Goal: Transaction & Acquisition: Book appointment/travel/reservation

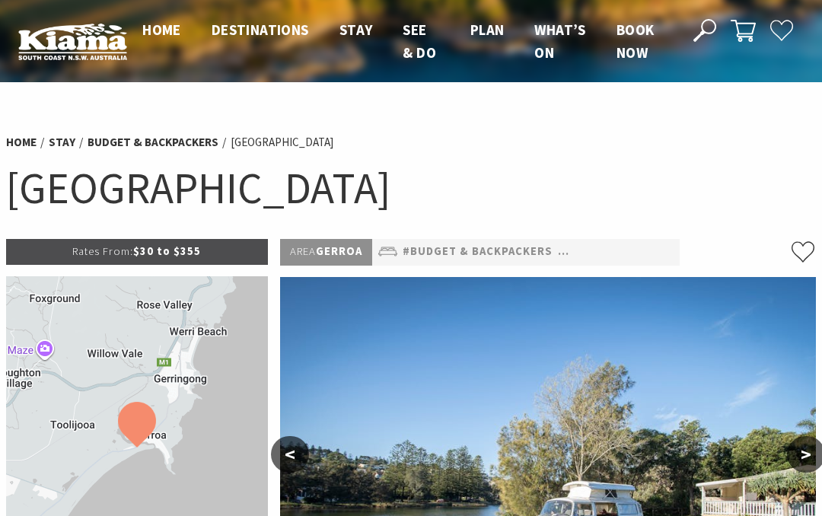
select select "3"
select select "2"
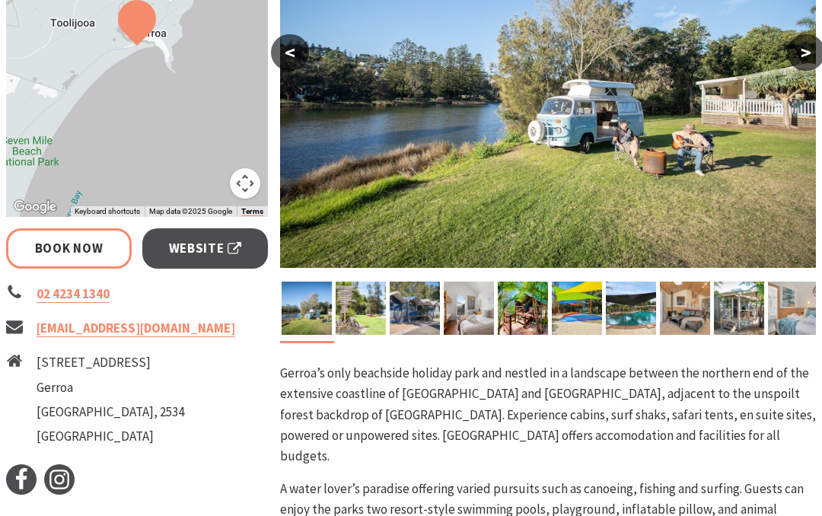
scroll to position [402, 0]
click at [360, 309] on img at bounding box center [361, 308] width 50 height 53
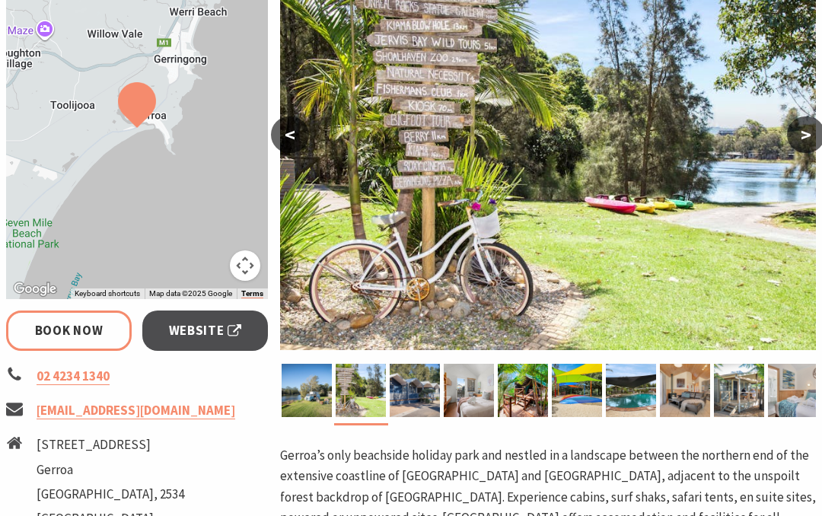
scroll to position [320, 0]
click at [348, 385] on img at bounding box center [361, 390] width 50 height 53
click at [328, 388] on img at bounding box center [307, 390] width 50 height 53
click at [322, 392] on img at bounding box center [307, 390] width 50 height 53
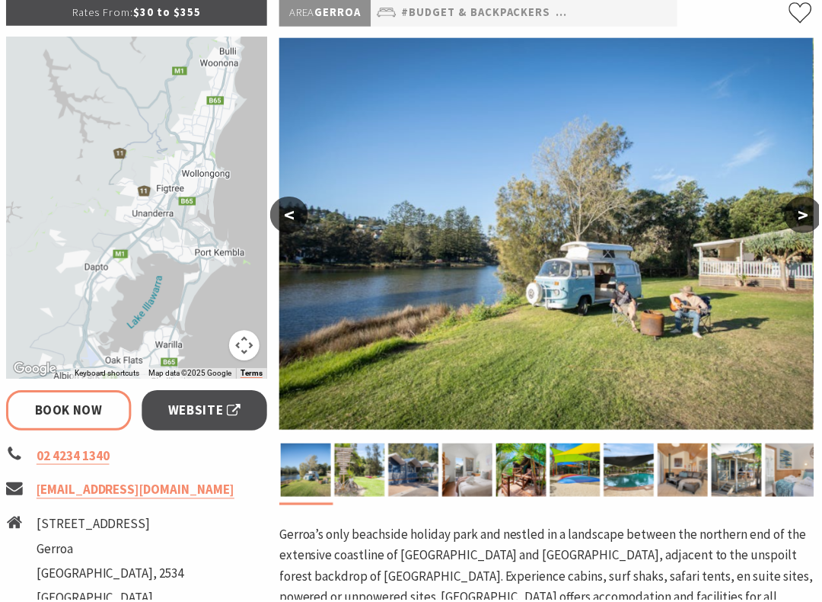
scroll to position [240, 0]
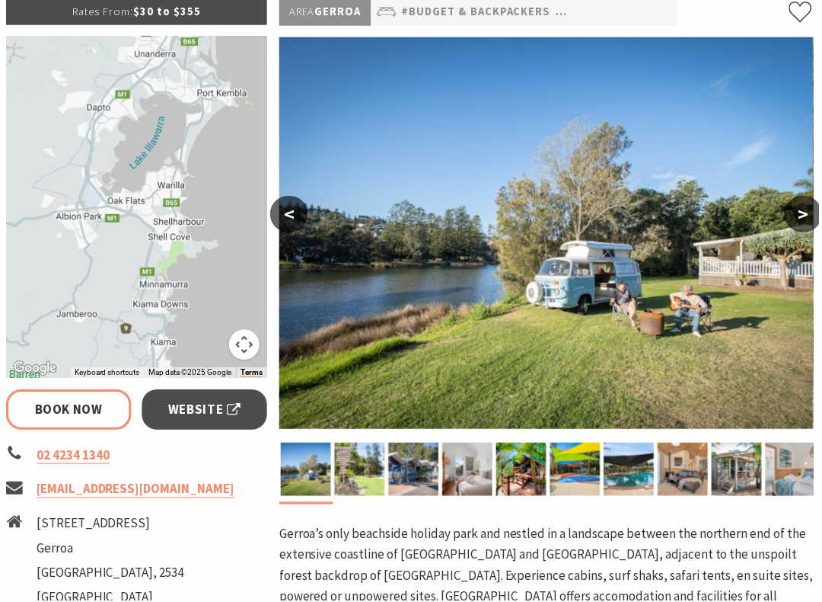
click at [193, 414] on span "Website" at bounding box center [205, 411] width 73 height 21
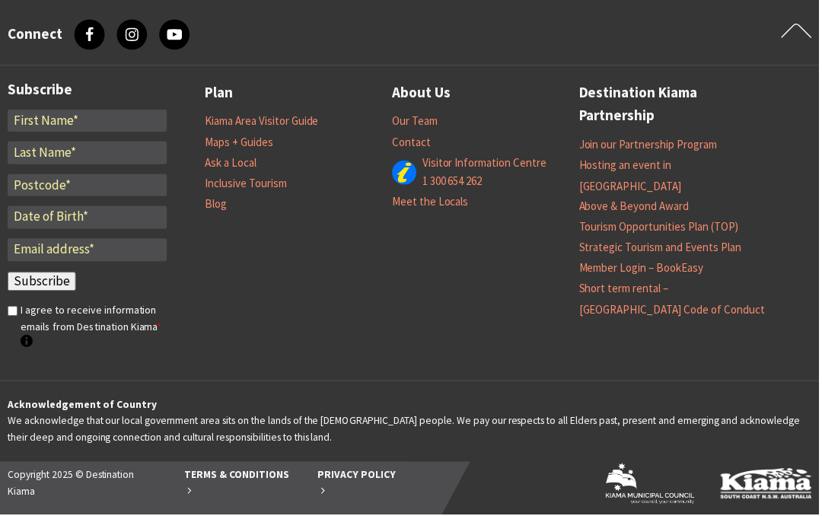
scroll to position [2177, 0]
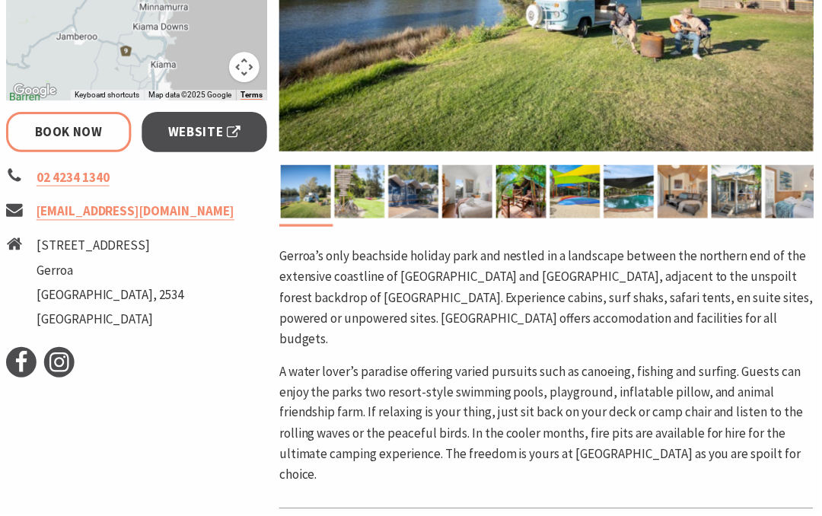
click at [573, 203] on img at bounding box center [577, 191] width 50 height 53
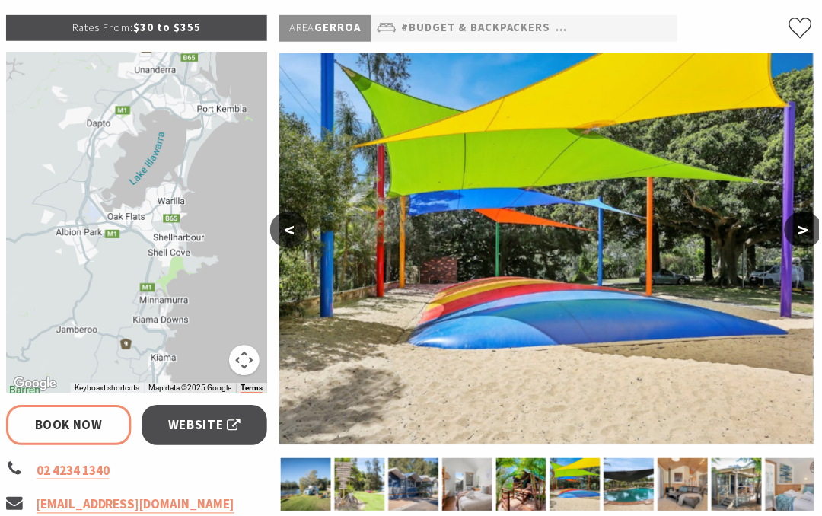
scroll to position [241, 0]
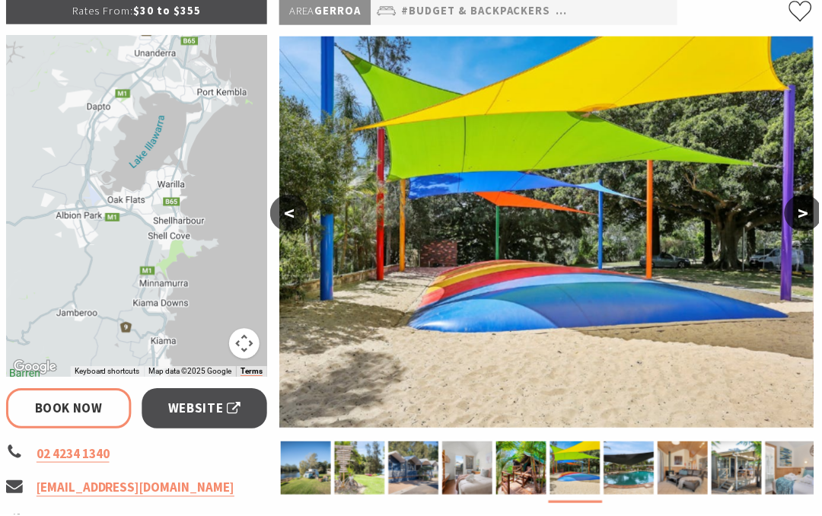
click at [512, 457] on img at bounding box center [523, 469] width 50 height 53
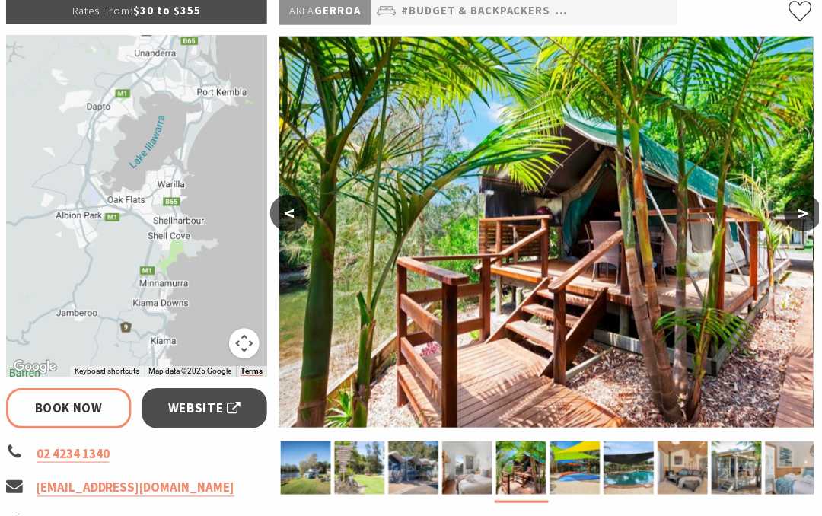
click at [581, 468] on img at bounding box center [577, 469] width 50 height 53
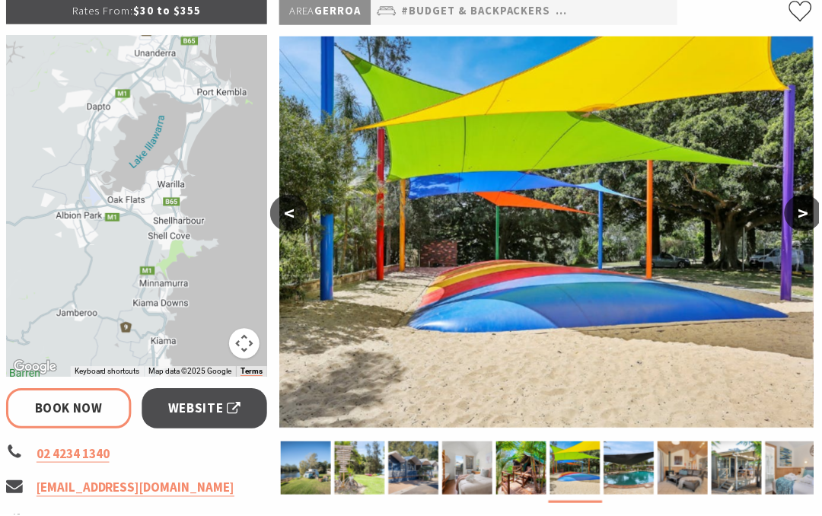
click at [647, 467] on img at bounding box center [631, 469] width 50 height 53
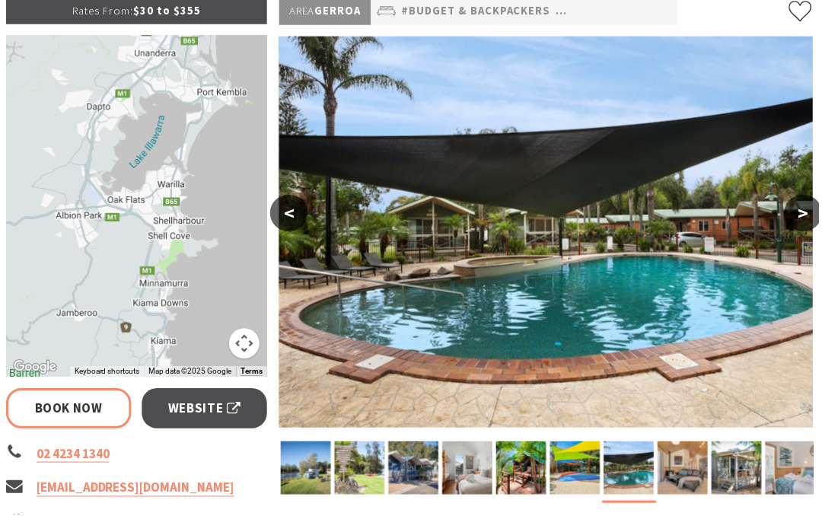
click at [586, 466] on img at bounding box center [577, 469] width 50 height 53
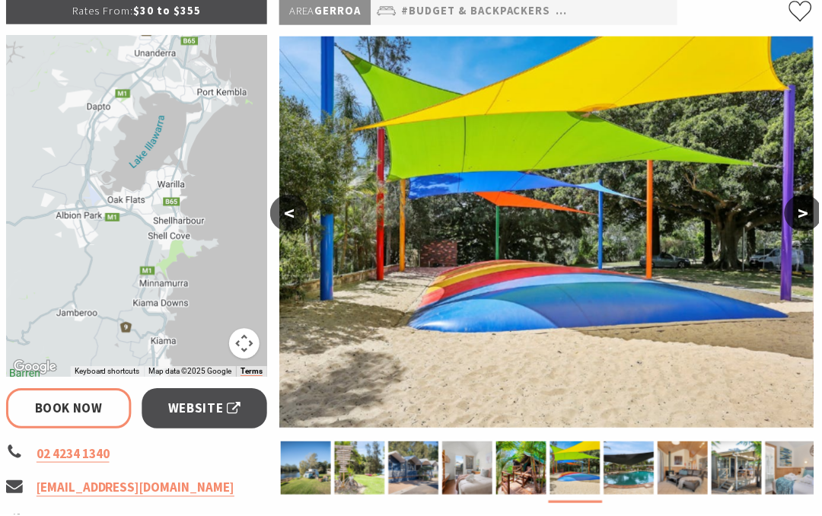
click at [626, 468] on img at bounding box center [631, 469] width 50 height 53
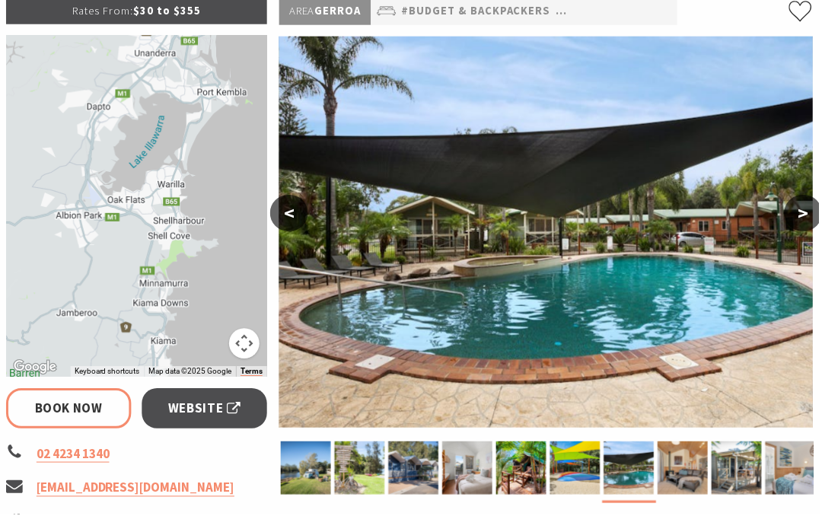
click at [705, 461] on img at bounding box center [685, 469] width 50 height 53
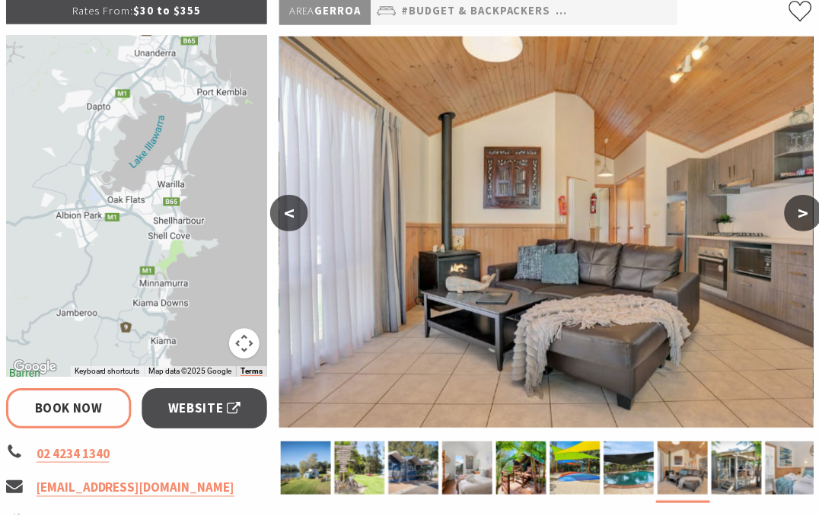
click at [743, 468] on img at bounding box center [739, 469] width 50 height 53
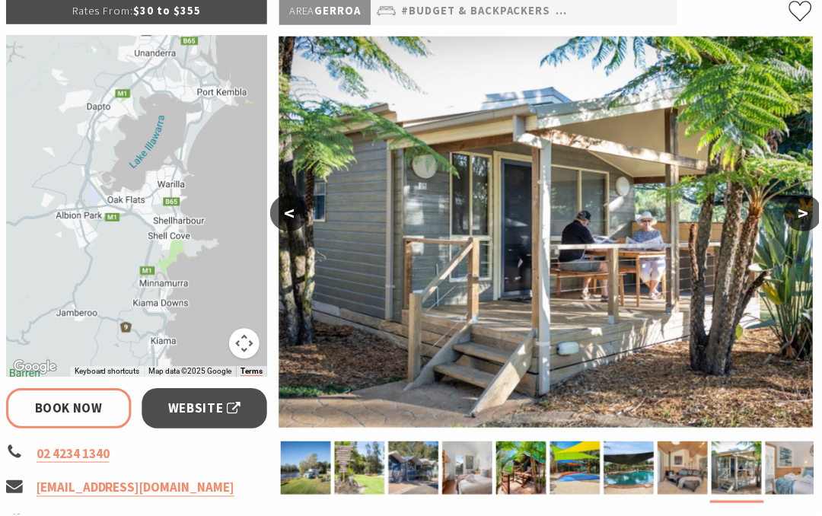
click at [782, 470] on img at bounding box center [793, 469] width 50 height 53
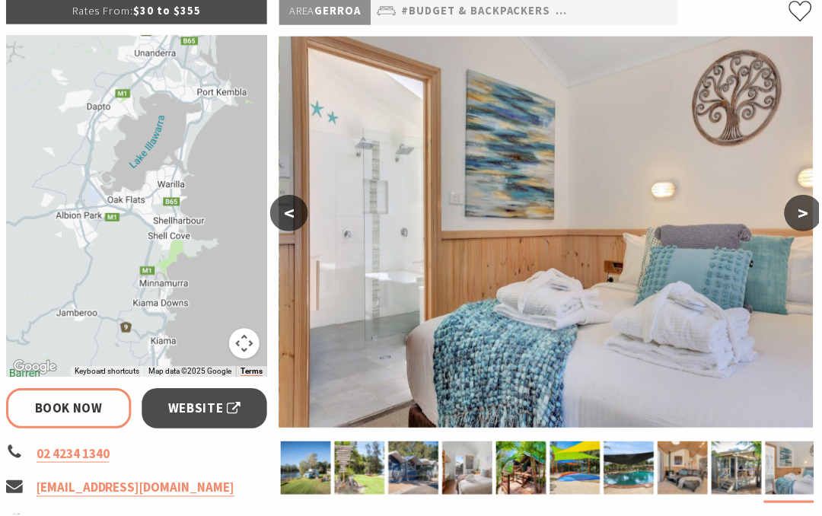
click at [801, 208] on button ">" at bounding box center [806, 214] width 38 height 37
click at [803, 207] on button ">" at bounding box center [806, 214] width 38 height 37
click at [819, 208] on button ">" at bounding box center [806, 214] width 38 height 37
click at [816, 207] on button ">" at bounding box center [806, 214] width 38 height 37
click at [297, 204] on button "<" at bounding box center [290, 214] width 38 height 37
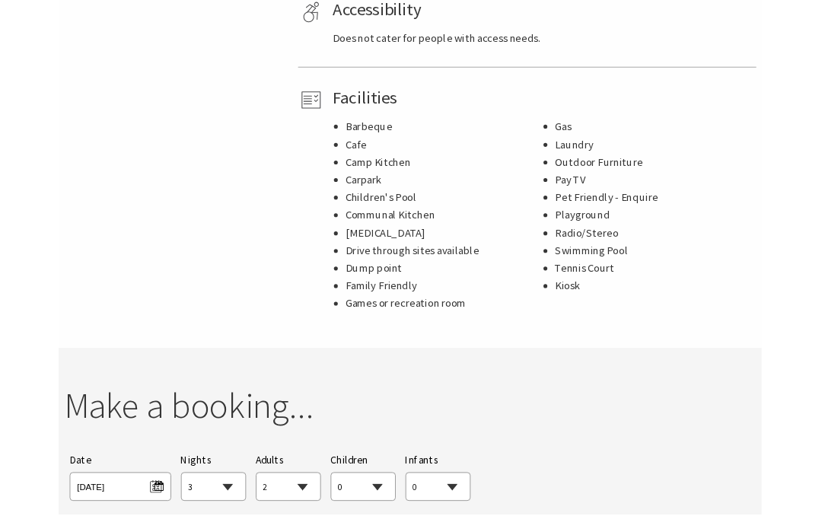
scroll to position [1052, 0]
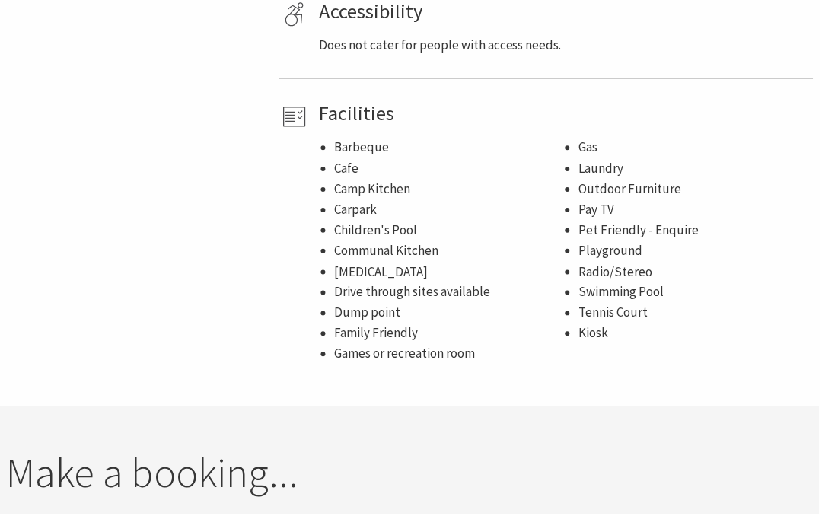
click at [669, 139] on li "Gas" at bounding box center [696, 148] width 230 height 21
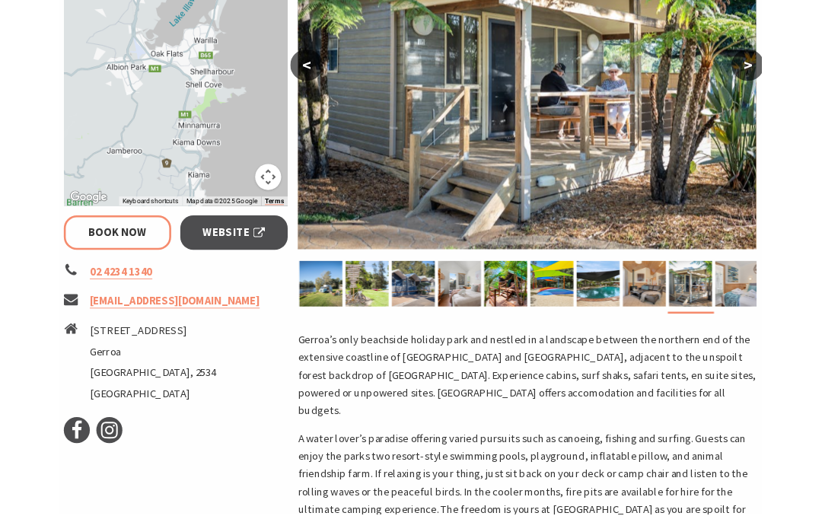
scroll to position [378, 0]
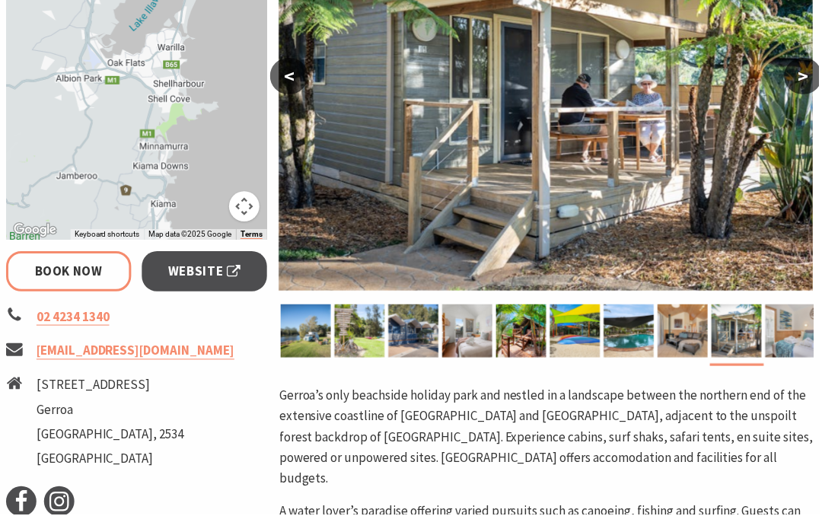
click at [295, 56] on img at bounding box center [548, 95] width 536 height 393
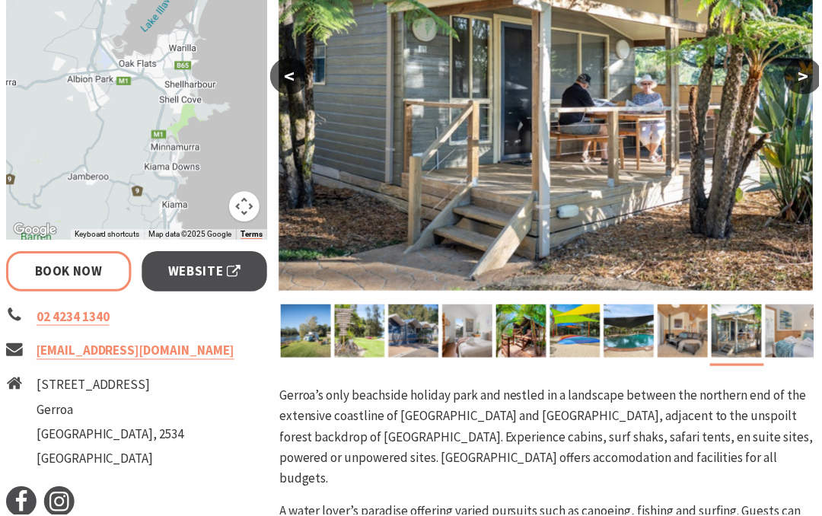
click at [294, 73] on button "<" at bounding box center [290, 76] width 38 height 37
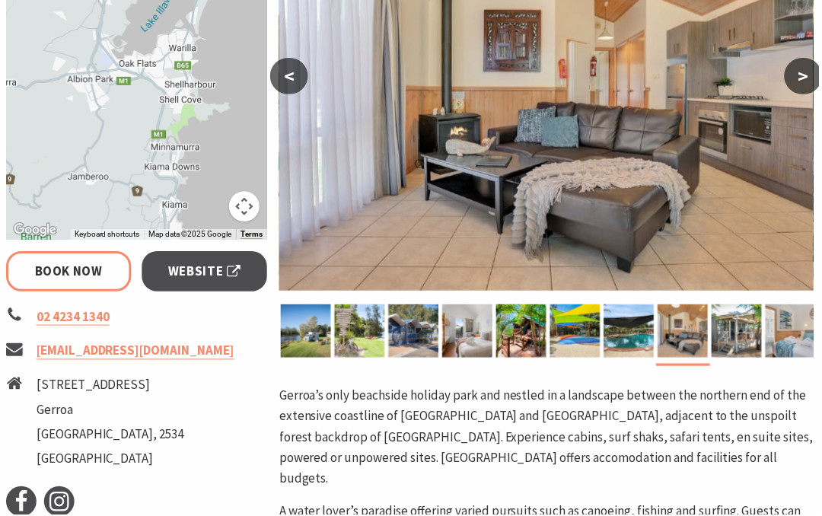
click at [291, 69] on button "<" at bounding box center [290, 76] width 38 height 37
click at [286, 74] on button "<" at bounding box center [290, 76] width 38 height 37
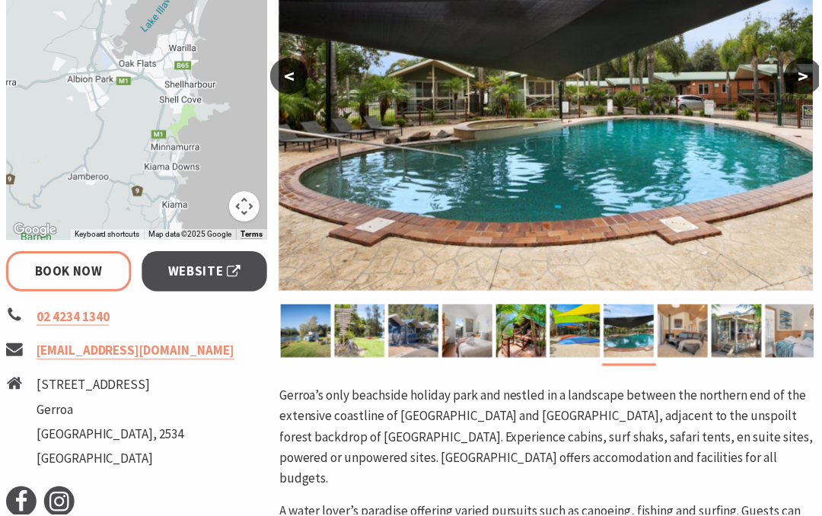
click at [283, 65] on button "<" at bounding box center [290, 76] width 38 height 37
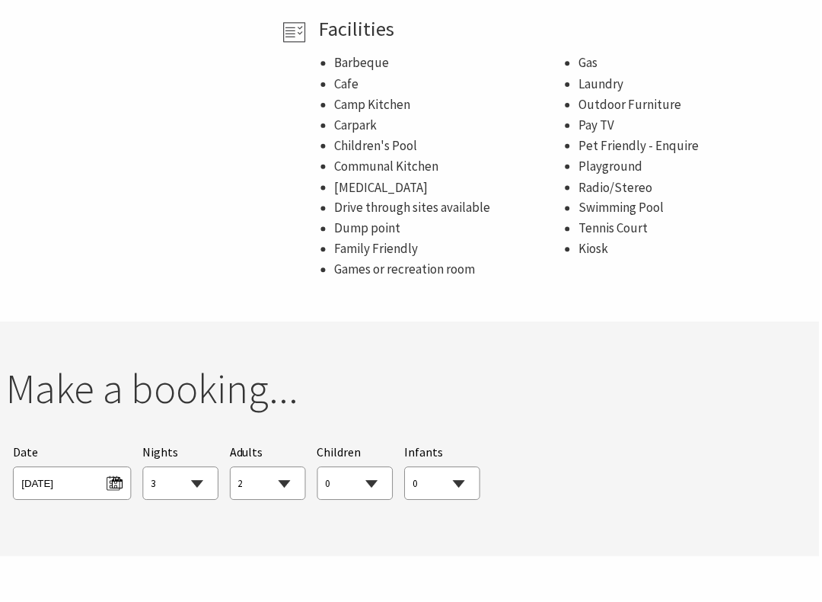
scroll to position [1139, 0]
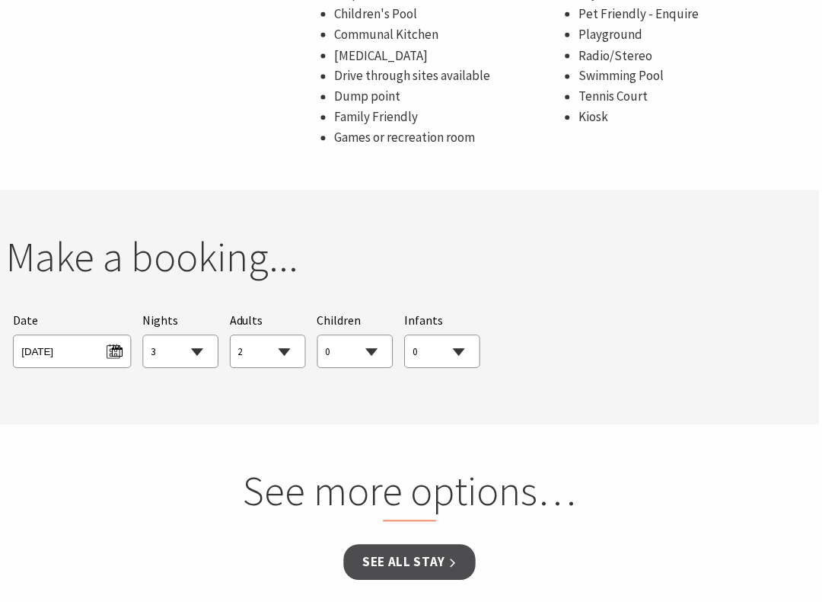
click at [173, 345] on select "1 2 3 4 5 6 7 8 9 10 11 12 13 14 15 16 17 18 19 20 21 22 23 24 25 26 27 28 29 30" at bounding box center [181, 354] width 75 height 34
click at [515, 223] on section "You currently don't have any items in your cart Make a booking... Searching for…" at bounding box center [411, 307] width 822 height 235
click at [388, 354] on select "0 1 2 3 4 5 6 7 8 9 10 11 12 13 14 15 16 17 18 19 20 21 22 23 24 25 26 27 28 29…" at bounding box center [356, 354] width 75 height 34
click at [373, 327] on div "Children 0 1 2 3 4 5 6 7 8 9 10 11 12 13 14 15 16 17 18 19 20 21 22 23 24 25 26…" at bounding box center [356, 340] width 76 height 57
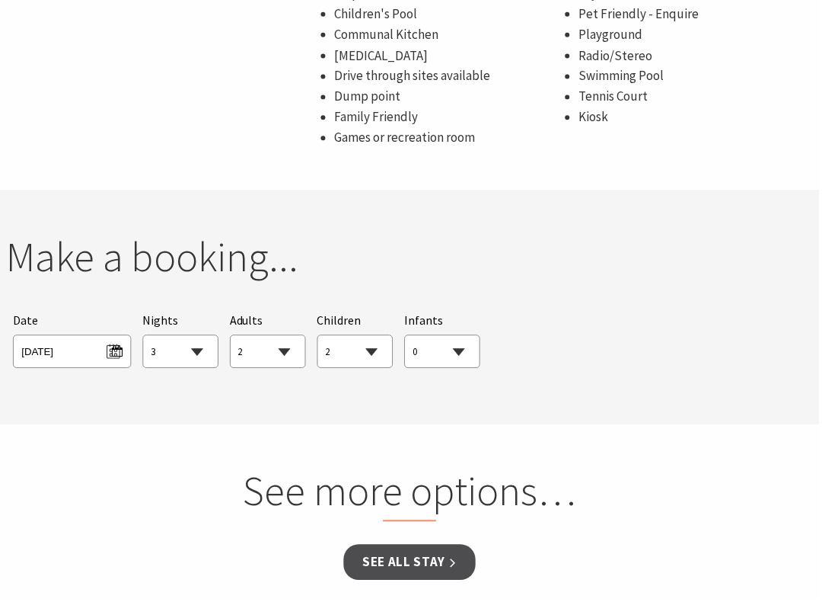
click at [378, 353] on select "0 1 2 3 4 5 6 7 8 9 10 11 12 13 14 15 16 17 18 19 20 21 22 23 24 25 26 27 28 29…" at bounding box center [356, 354] width 75 height 34
select select "6"
click at [263, 337] on select "0 1 2 3 4 5 6 7 8 9 10 11 12 13 14 15 16 17 18 19 20 21 22 23 24 25 26 27 28 29…" at bounding box center [269, 354] width 75 height 34
select select "6"
click at [190, 345] on select "1 2 3 4 5 6 7 8 9 10 11 12 13 14 15 16 17 18 19 20 21 22 23 24 25 26 27 28 29 30" at bounding box center [181, 354] width 75 height 34
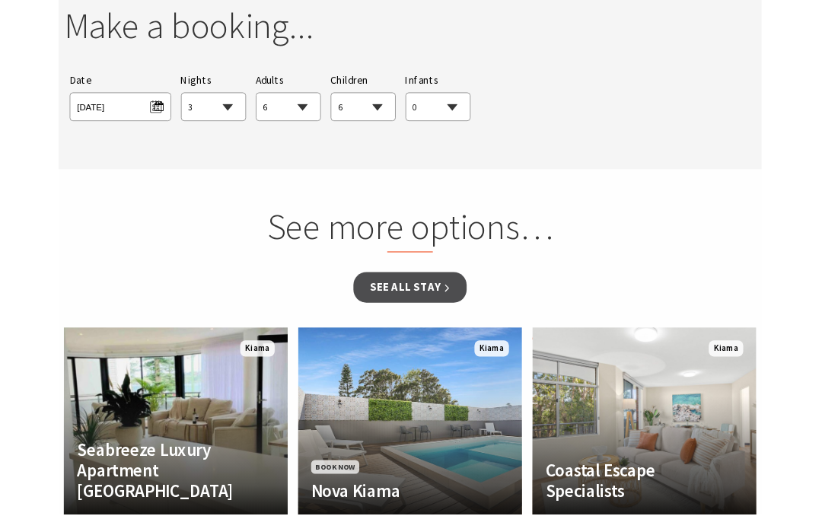
scroll to position [1490, 0]
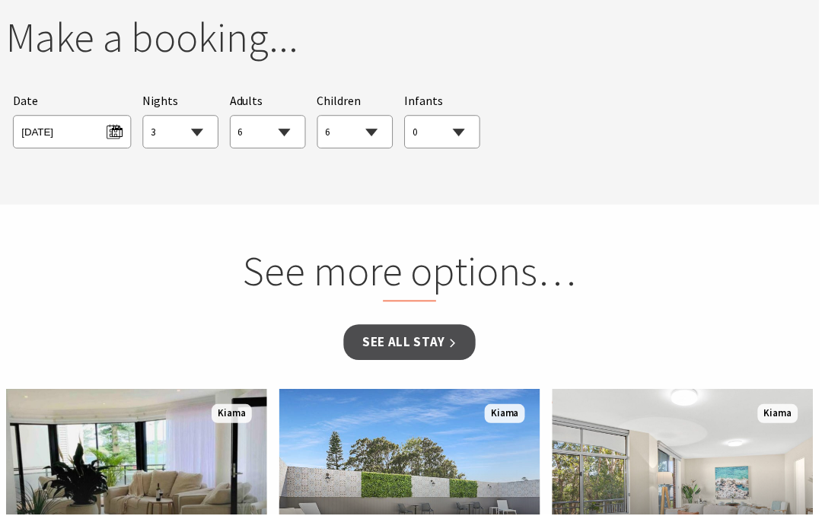
click at [434, 129] on select "0 1 2 3 4 5 6 7 8 9 10 11 12 13 14 15 16 17 18 19 20 21 22 23 24 25 26 27 28 29…" at bounding box center [444, 134] width 75 height 34
click at [352, 122] on select "0 1 2 3 4 5 6 7 8 9 10 11 12 13 14 15 16 17 18 19 20 21 22 23 24 25 26 27 28 29…" at bounding box center [356, 134] width 75 height 34
click at [397, 113] on div "Searching for Accommodation Tours Events Car Hire Packages Date [DATE] Nights 1…" at bounding box center [411, 120] width 810 height 71
click at [378, 126] on select "0 1 2 3 4 5 6 7 8 9 10 11 12 13 14 15 16 17 18 19 20 21 22 23 24 25 26 27 28 29…" at bounding box center [356, 134] width 75 height 34
select select "5"
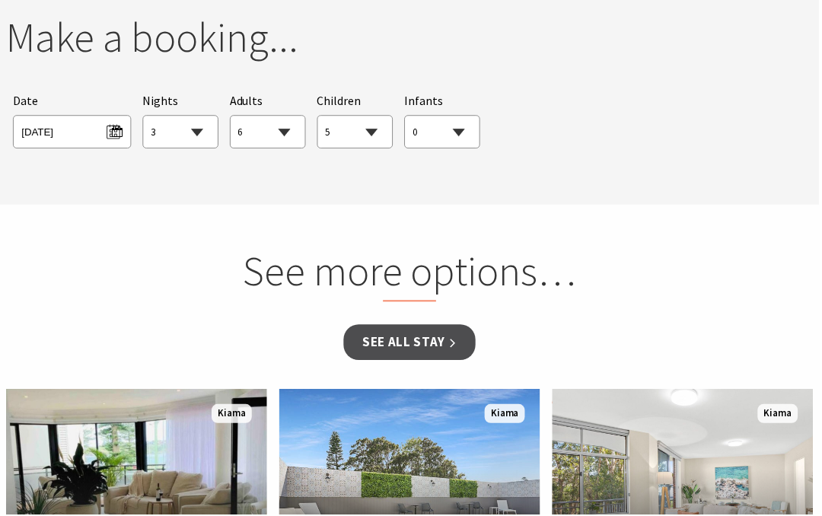
click at [449, 135] on select "0 1 2 3 4 5 6 7 8 9 10 11 12 13 14 15 16 17 18 19 20 21 22 23 24 25 26 27 28 29…" at bounding box center [444, 134] width 75 height 34
select select "1"
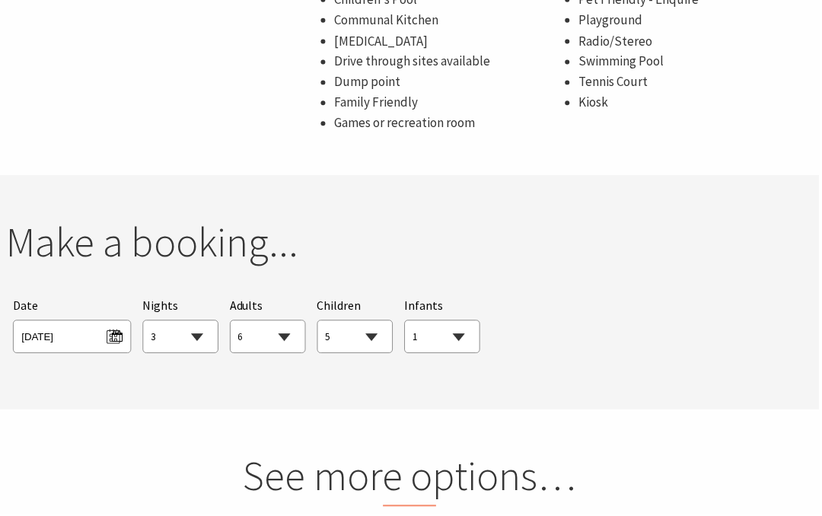
scroll to position [1290, 0]
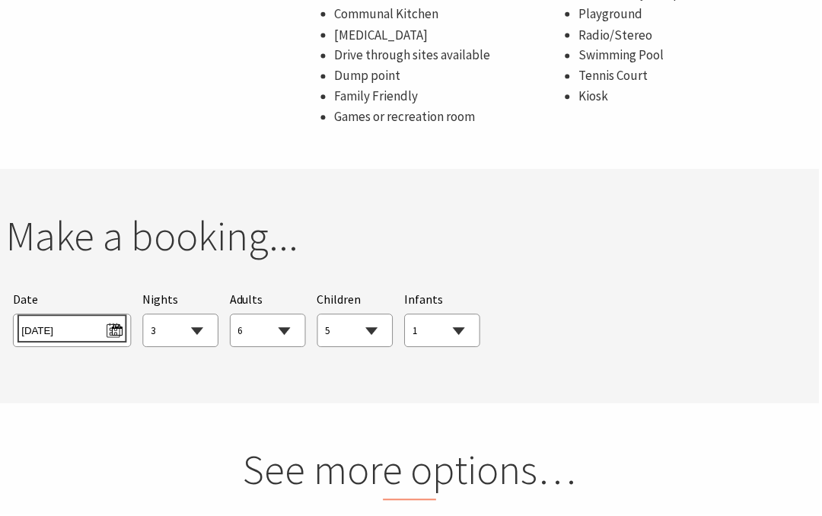
click at [97, 334] on span "[DATE]" at bounding box center [71, 330] width 101 height 21
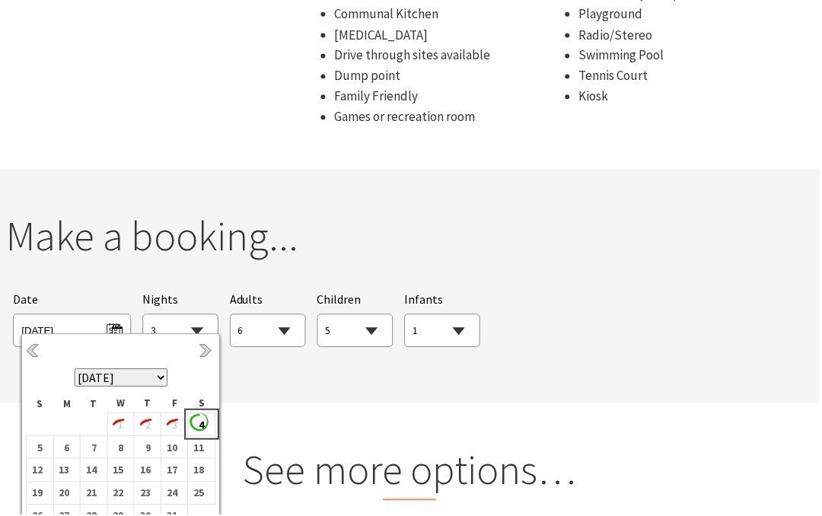
click at [203, 426] on b "4" at bounding box center [199, 427] width 20 height 20
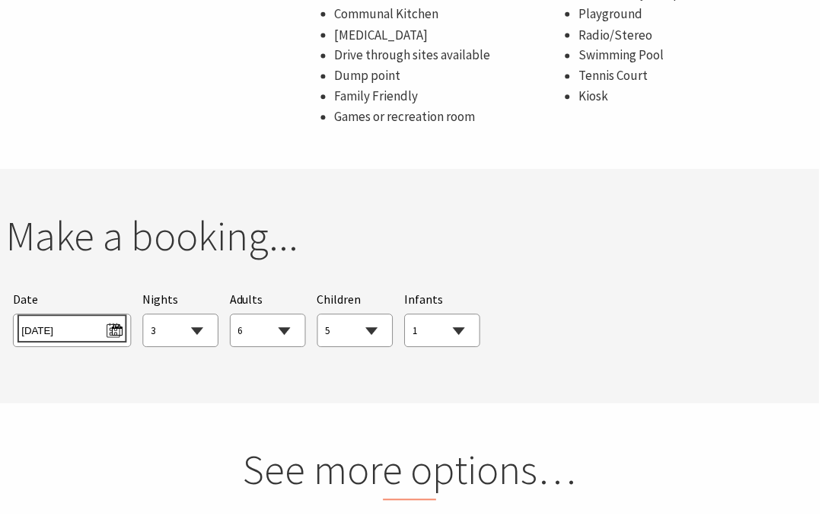
click at [75, 324] on span "[DATE]" at bounding box center [71, 330] width 101 height 21
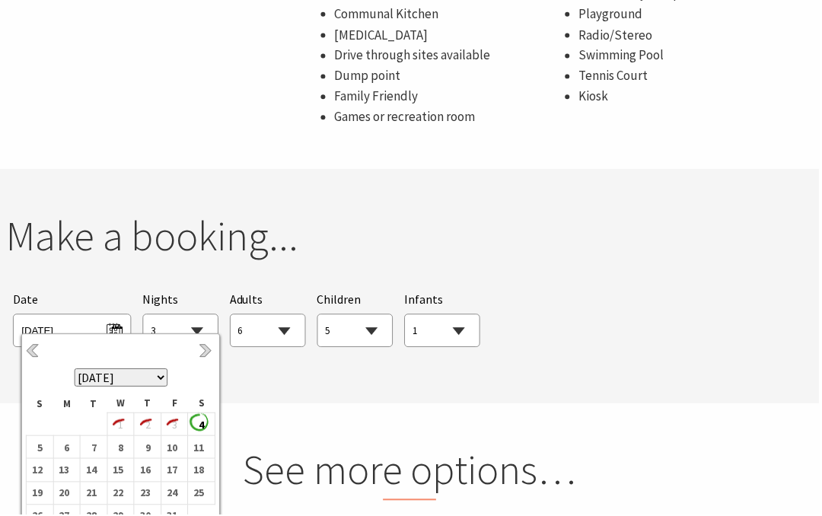
click at [124, 431] on icon "1" at bounding box center [118, 427] width 20 height 20
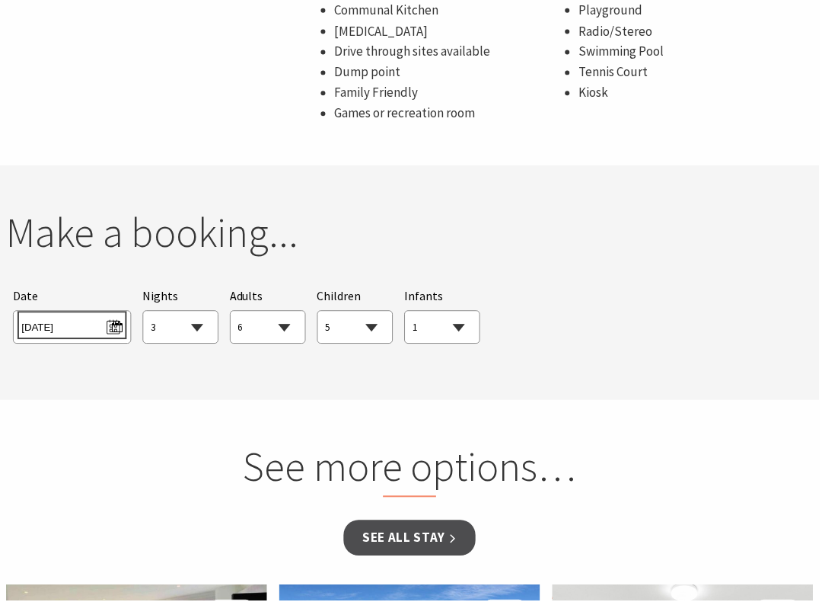
click at [120, 326] on span "[DATE]" at bounding box center [71, 325] width 101 height 21
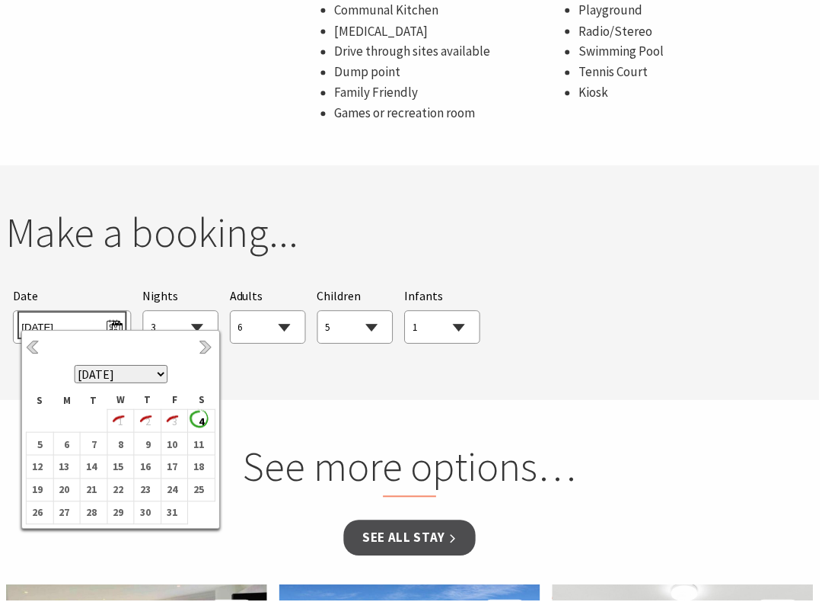
scroll to position [1295, 0]
click at [42, 338] on th "[DATE] [DATE] [DATE] [DATE] [DATE] [DATE] [DATE] [DATE] [DATE] [DATE] [DATE] [D…" at bounding box center [122, 363] width 190 height 56
click at [42, 340] on link "Previous" at bounding box center [34, 348] width 17 height 17
click at [38, 349] on link "Previous" at bounding box center [34, 348] width 17 height 17
click at [40, 347] on link "Previous" at bounding box center [34, 348] width 17 height 17
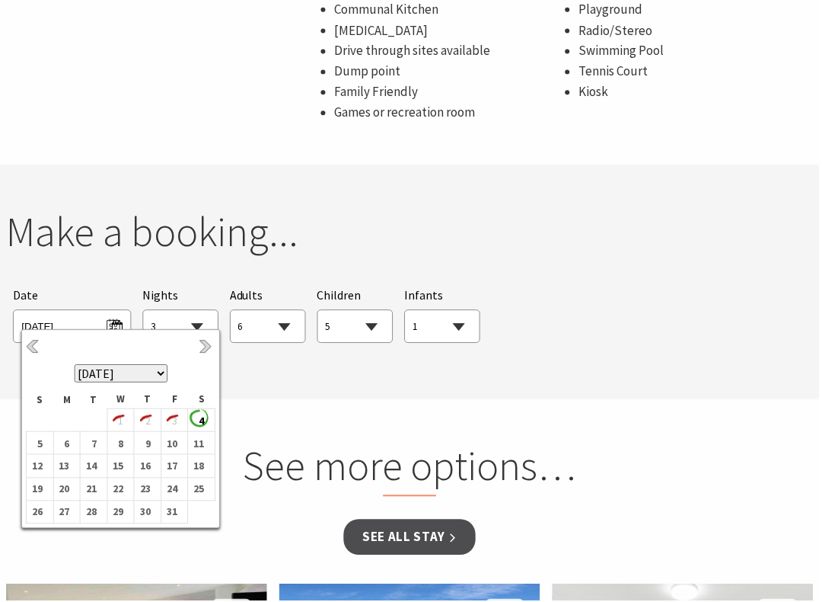
click at [161, 379] on select "[DATE] [DATE] [DATE] [DATE] [DATE] [DATE] [DATE] [DATE] [DATE] [DATE] [DATE] [D…" at bounding box center [122, 375] width 94 height 18
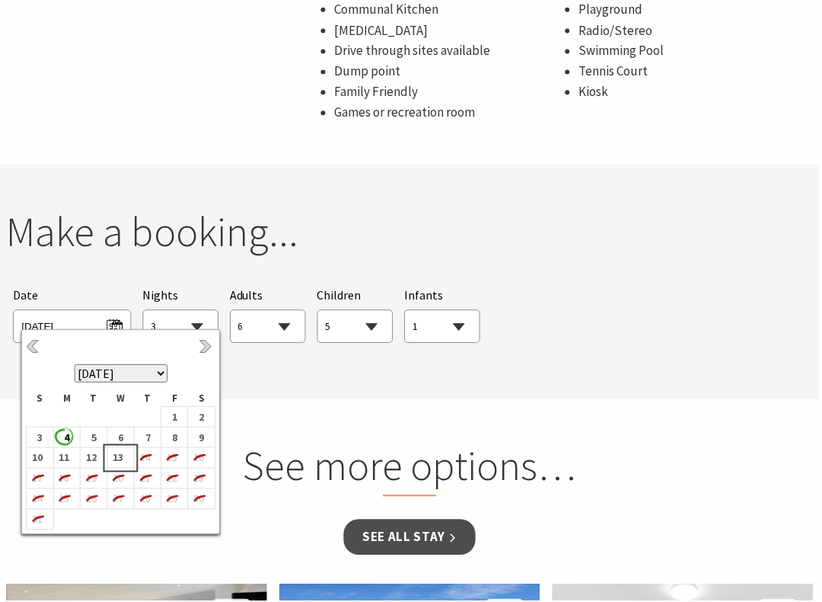
click at [132, 461] on td "13" at bounding box center [120, 459] width 27 height 21
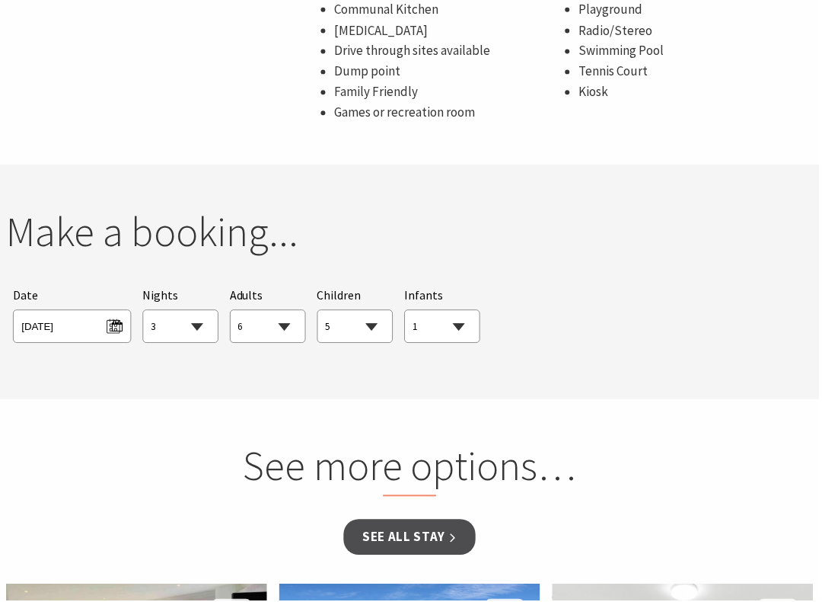
click at [114, 295] on div "Date [DATE]" at bounding box center [72, 315] width 118 height 57
click at [79, 330] on span "[DATE]" at bounding box center [71, 325] width 101 height 21
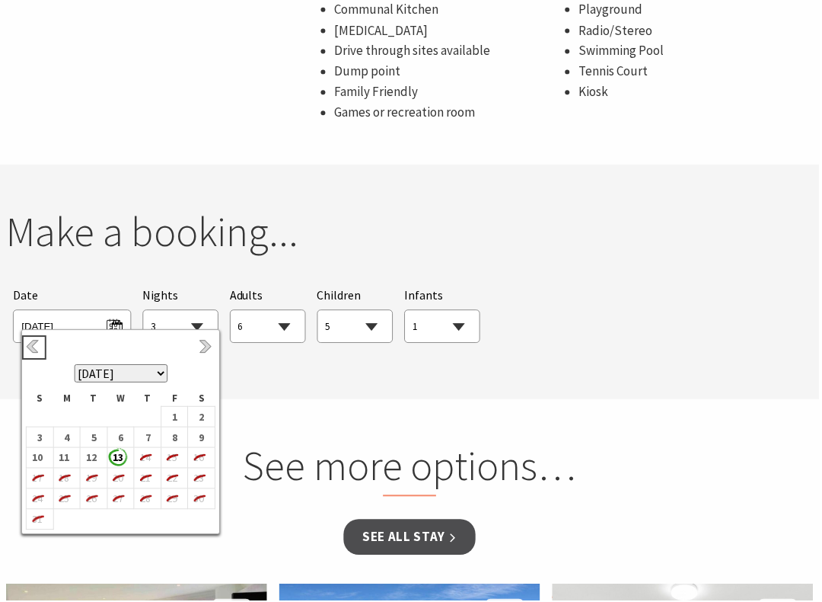
click at [31, 341] on link "Previous" at bounding box center [34, 348] width 17 height 17
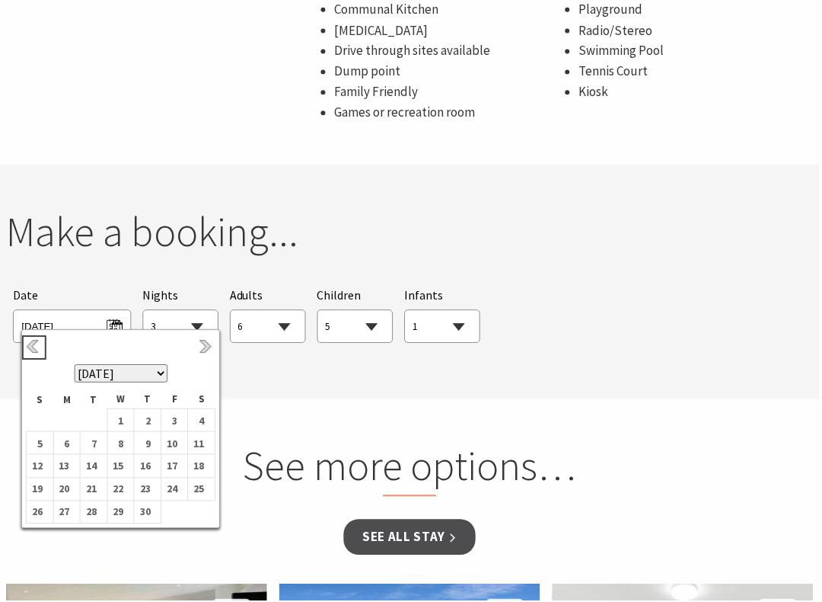
click at [34, 345] on link "Previous" at bounding box center [34, 348] width 17 height 17
click at [33, 344] on link "Previous" at bounding box center [34, 348] width 17 height 17
click at [34, 347] on link "Previous" at bounding box center [34, 348] width 17 height 17
click at [29, 344] on link "Previous" at bounding box center [34, 348] width 17 height 17
click at [38, 347] on link "Previous" at bounding box center [34, 348] width 17 height 17
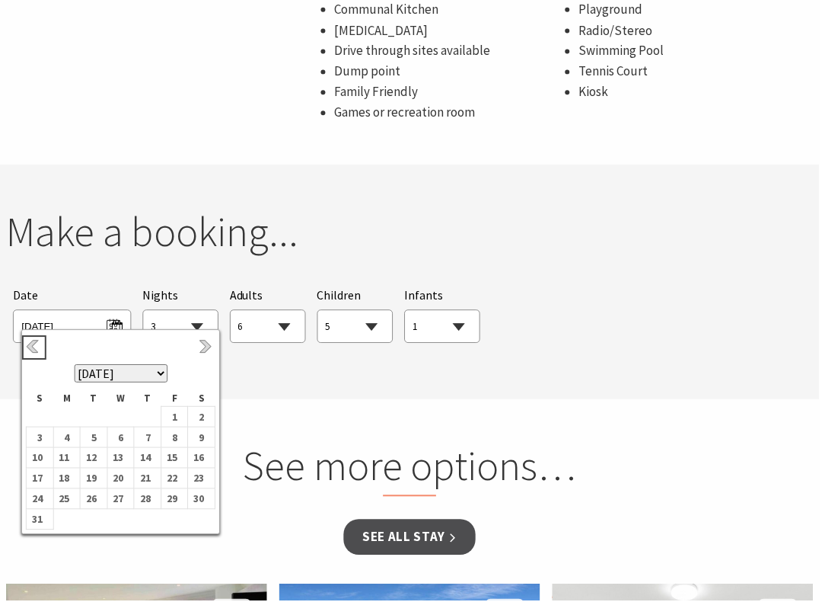
click at [32, 347] on link "Previous" at bounding box center [34, 348] width 17 height 17
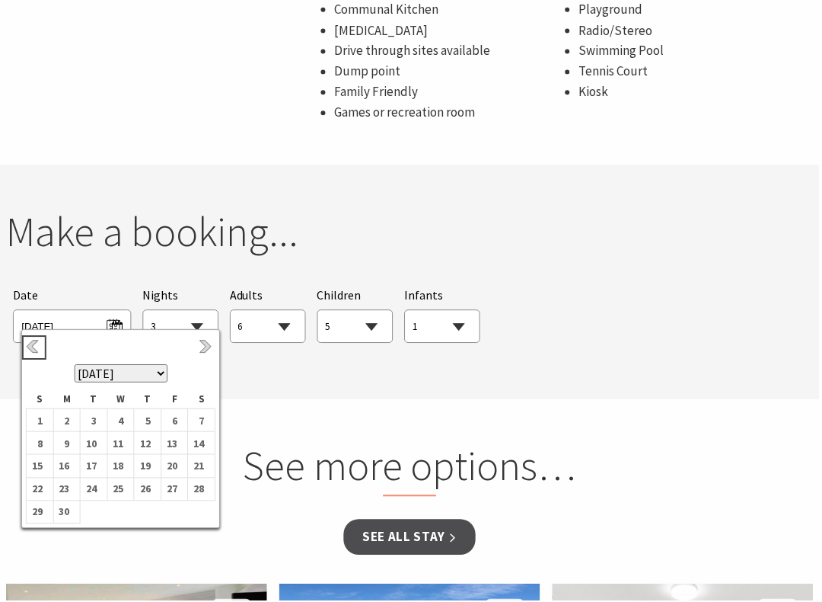
click at [27, 347] on link "Previous" at bounding box center [34, 348] width 17 height 17
click at [28, 345] on link "Previous" at bounding box center [34, 348] width 17 height 17
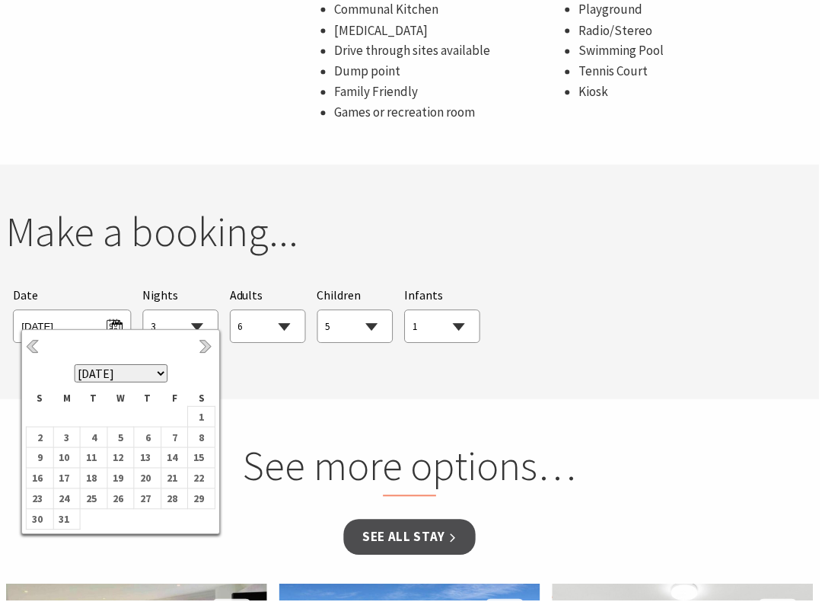
click at [100, 370] on select "[DATE] [DATE] [DATE] [DATE] [DATE] [DATE] [DATE] [DATE] [DATE] [DATE] [DATE] [D…" at bounding box center [122, 375] width 94 height 18
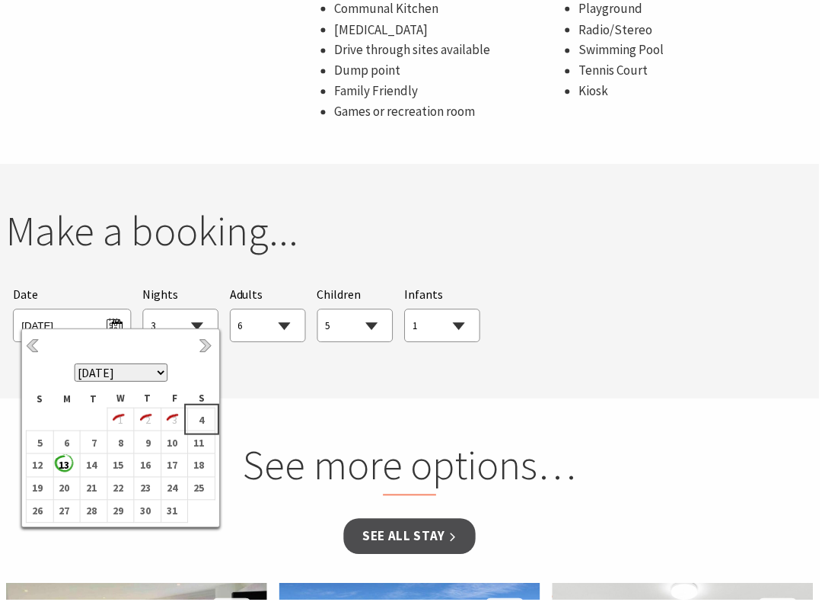
click at [197, 414] on b "4" at bounding box center [199, 421] width 20 height 20
